Goal: Transaction & Acquisition: Book appointment/travel/reservation

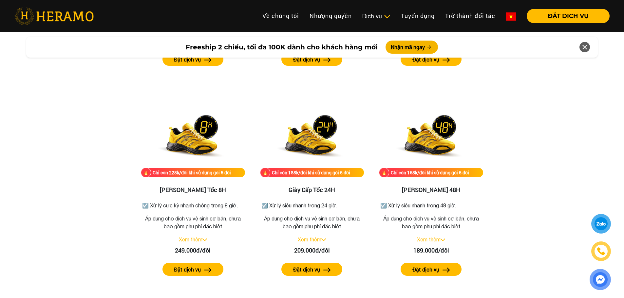
scroll to position [916, 0]
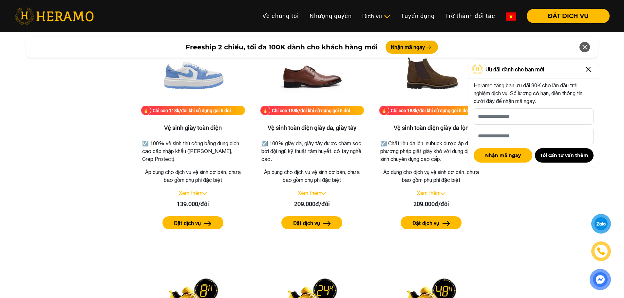
click at [199, 196] on link "Xem thêm" at bounding box center [191, 193] width 24 height 6
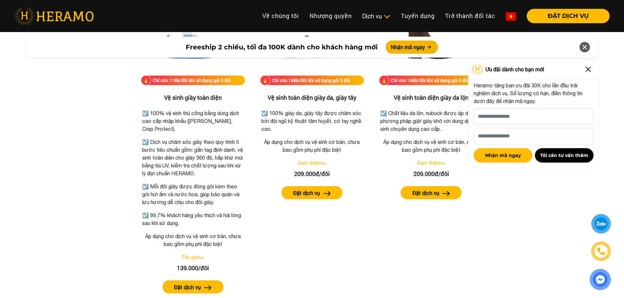
scroll to position [982, 0]
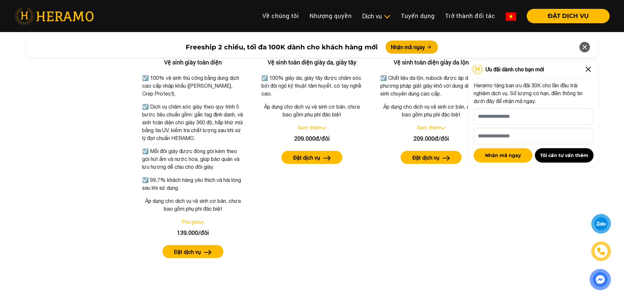
click at [201, 252] on button "Đặt dịch vụ" at bounding box center [193, 251] width 61 height 13
click at [404, 49] on button "Nhận mã ngay" at bounding box center [412, 47] width 52 height 13
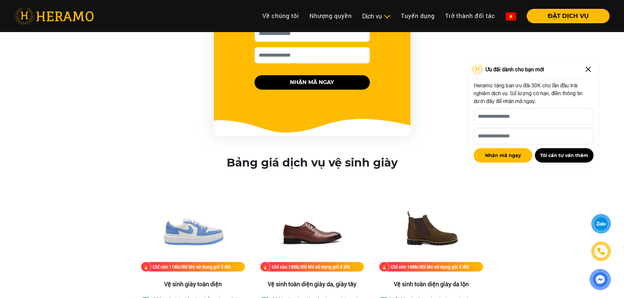
scroll to position [661, 0]
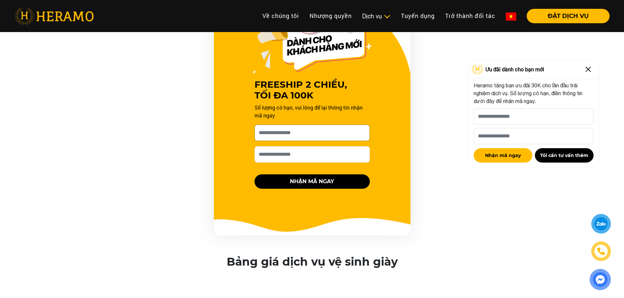
click at [294, 140] on input "[PERSON_NAME] xin tên của bạn nhé *" at bounding box center [312, 133] width 115 height 16
type input "*"
type input "****"
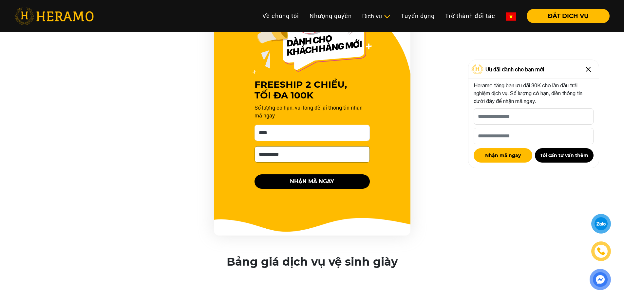
type input "**********"
click at [348, 180] on button "NHẬN MÃ NGAY" at bounding box center [312, 182] width 115 height 14
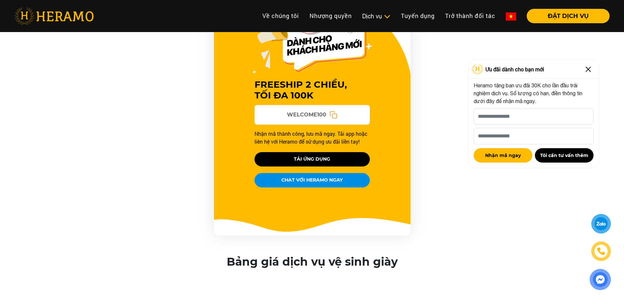
click at [333, 114] on icon at bounding box center [334, 115] width 8 height 8
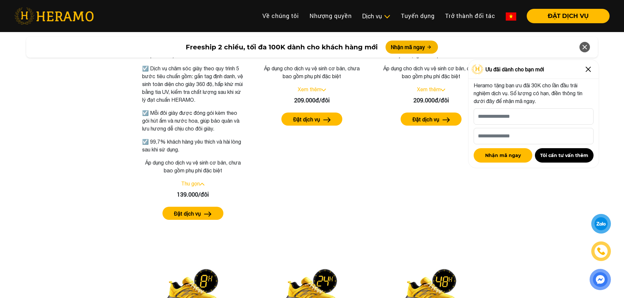
scroll to position [1021, 0]
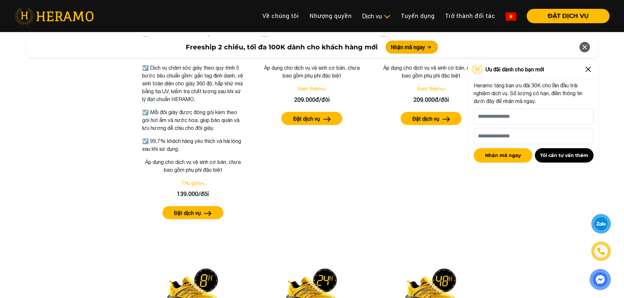
click at [190, 215] on label "Đặt dịch vụ" at bounding box center [187, 213] width 27 height 8
